Goal: Task Accomplishment & Management: Complete application form

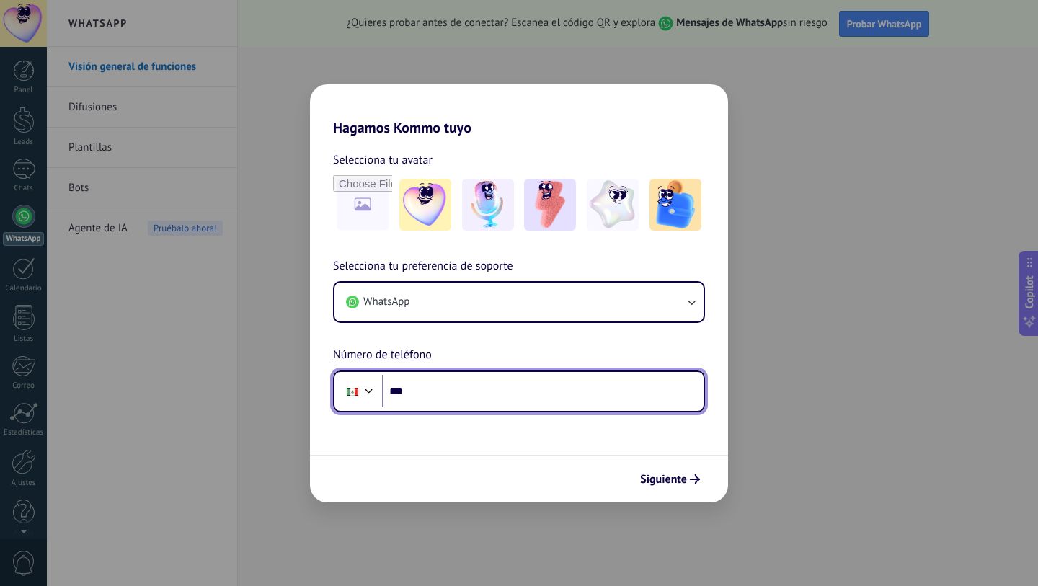
click at [431, 402] on input "***" at bounding box center [543, 391] width 322 height 33
type input "**********"
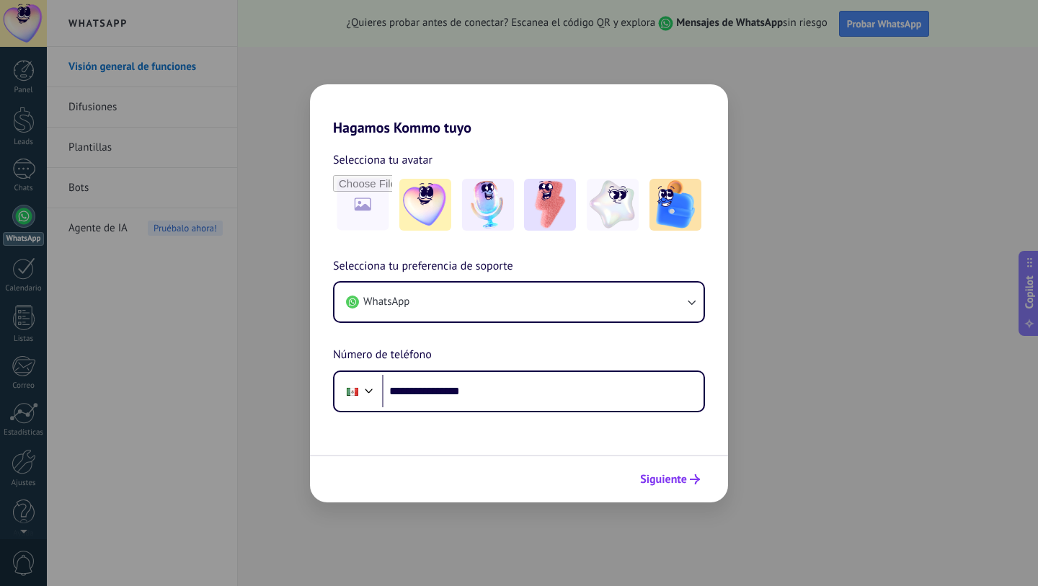
click at [643, 485] on span "Siguiente" at bounding box center [663, 480] width 47 height 10
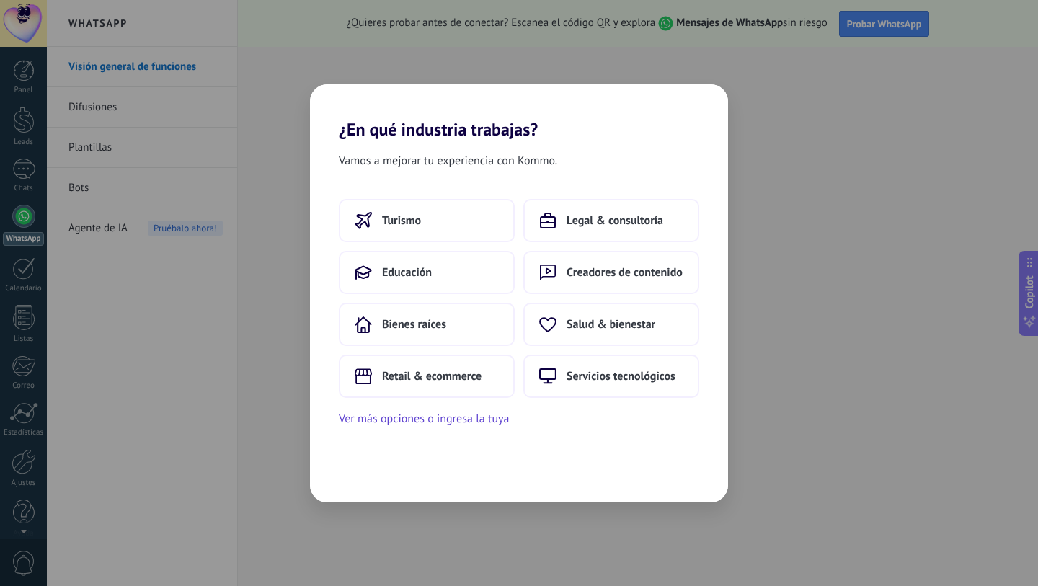
click at [249, 88] on div "¿En qué industria trabajas? Vamos a mejorar tu experiencia con Kommo. Turismo L…" at bounding box center [519, 293] width 1038 height 586
click at [583, 320] on span "Salud & bienestar" at bounding box center [611, 324] width 89 height 14
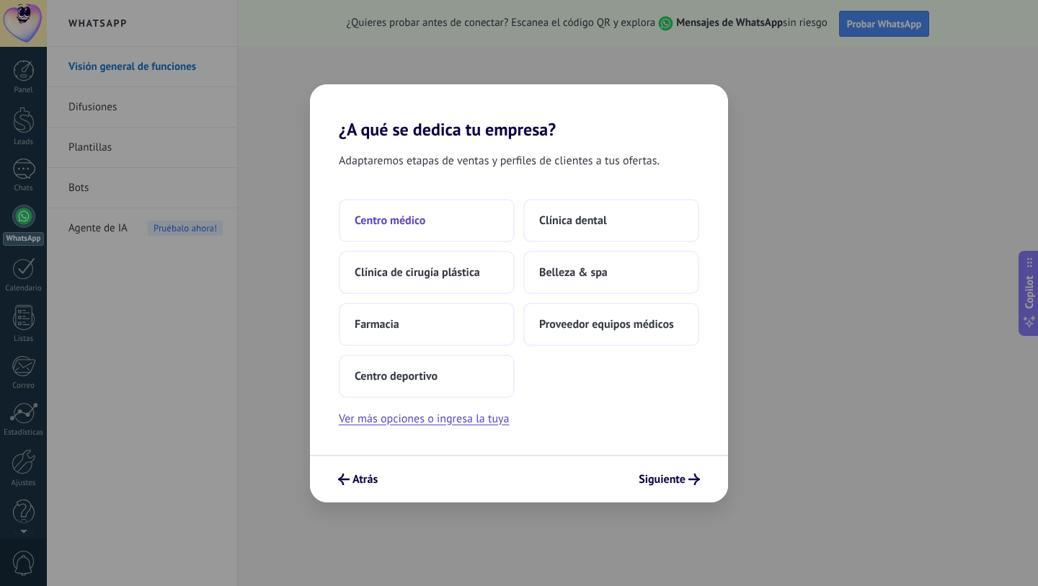
click at [460, 220] on button "Centro médico" at bounding box center [427, 220] width 176 height 43
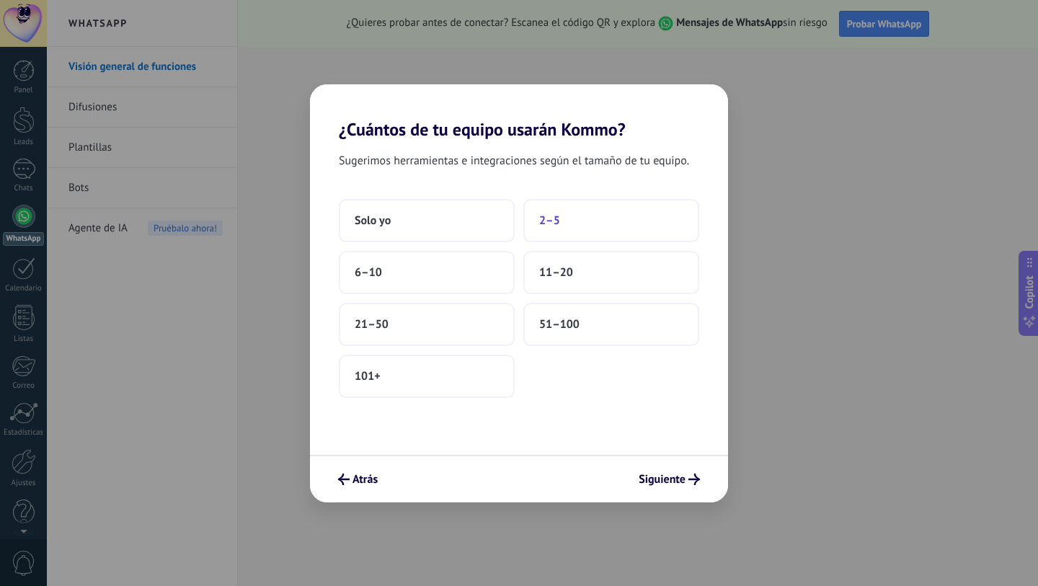
click at [541, 227] on span "2–5" at bounding box center [549, 220] width 21 height 14
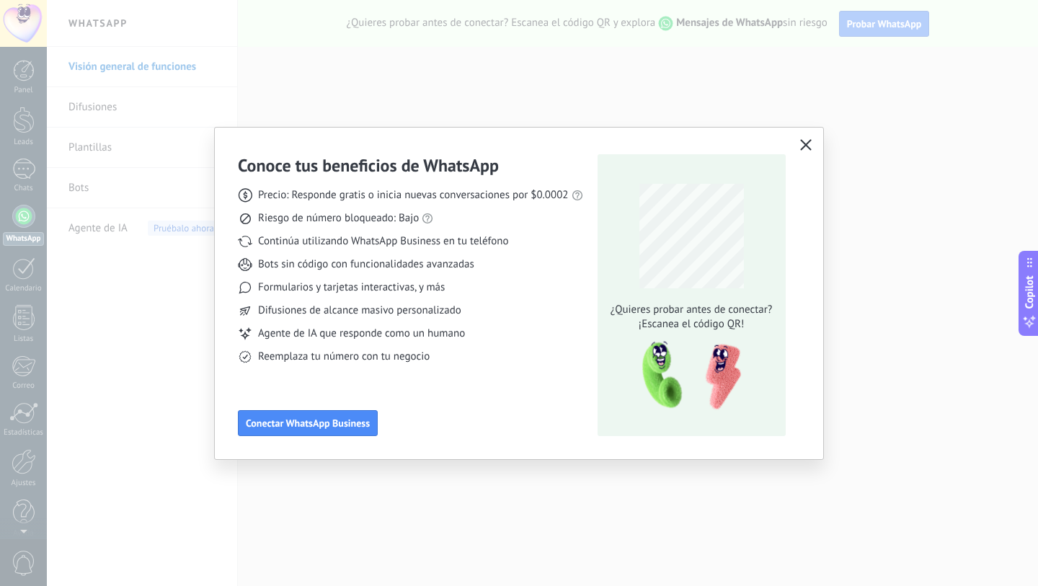
click at [805, 146] on use "button" at bounding box center [805, 144] width 11 height 11
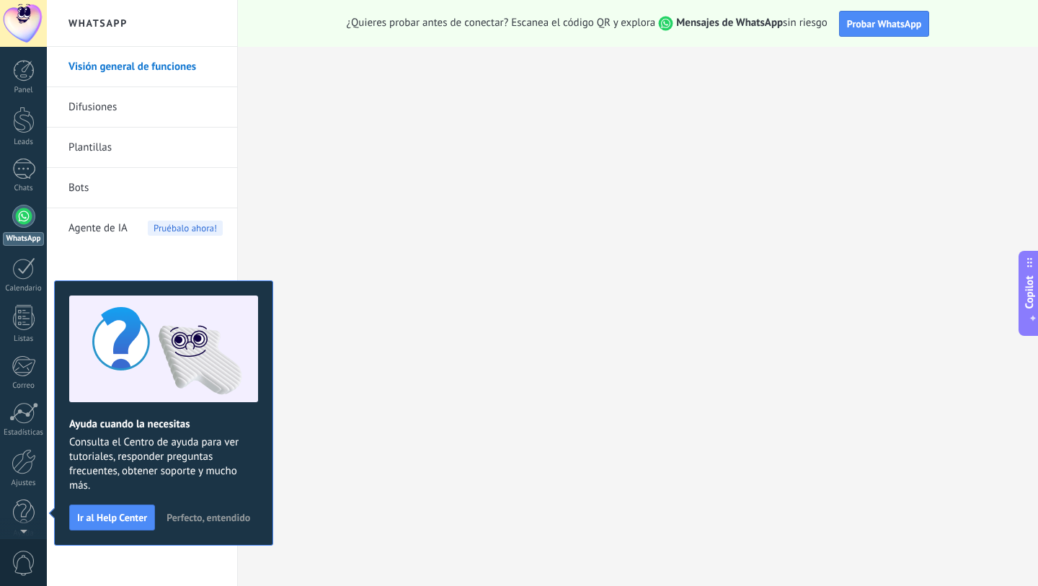
click at [219, 519] on span "Perfecto, entendido" at bounding box center [209, 518] width 84 height 10
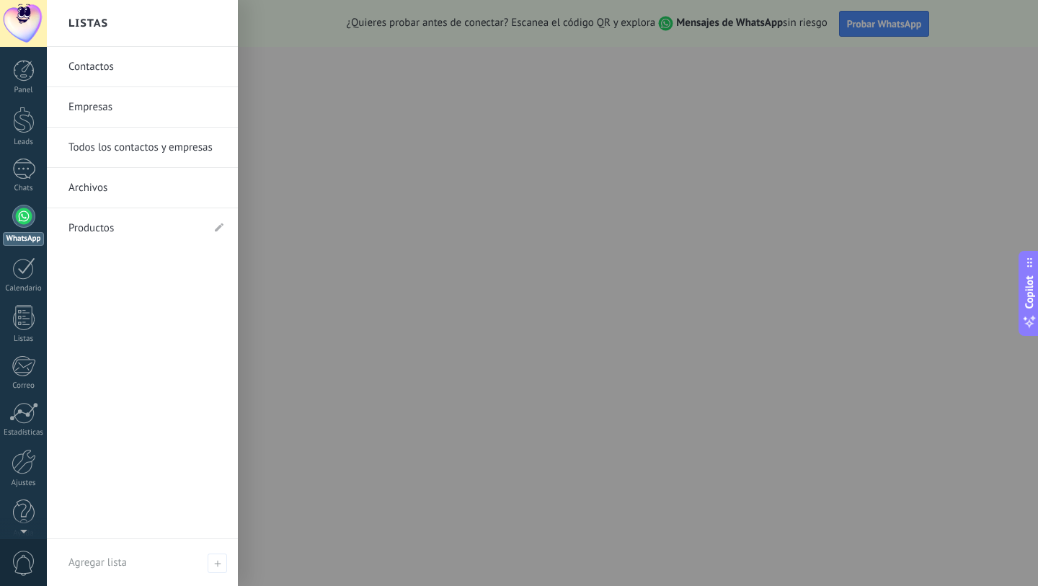
click at [19, 12] on div at bounding box center [23, 23] width 47 height 47
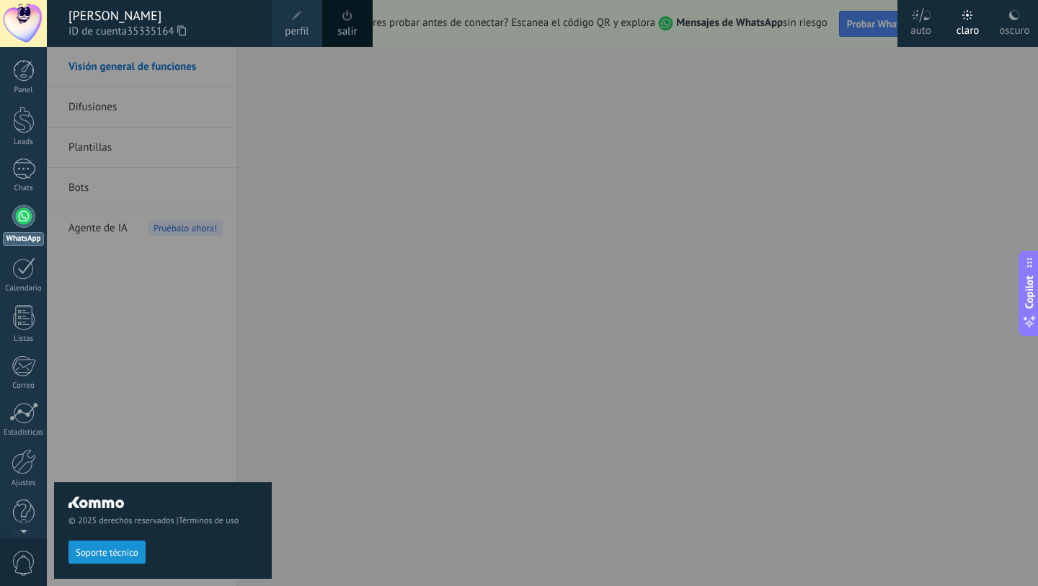
click at [346, 27] on link "salir" at bounding box center [347, 32] width 19 height 16
